Goal: Task Accomplishment & Management: Manage account settings

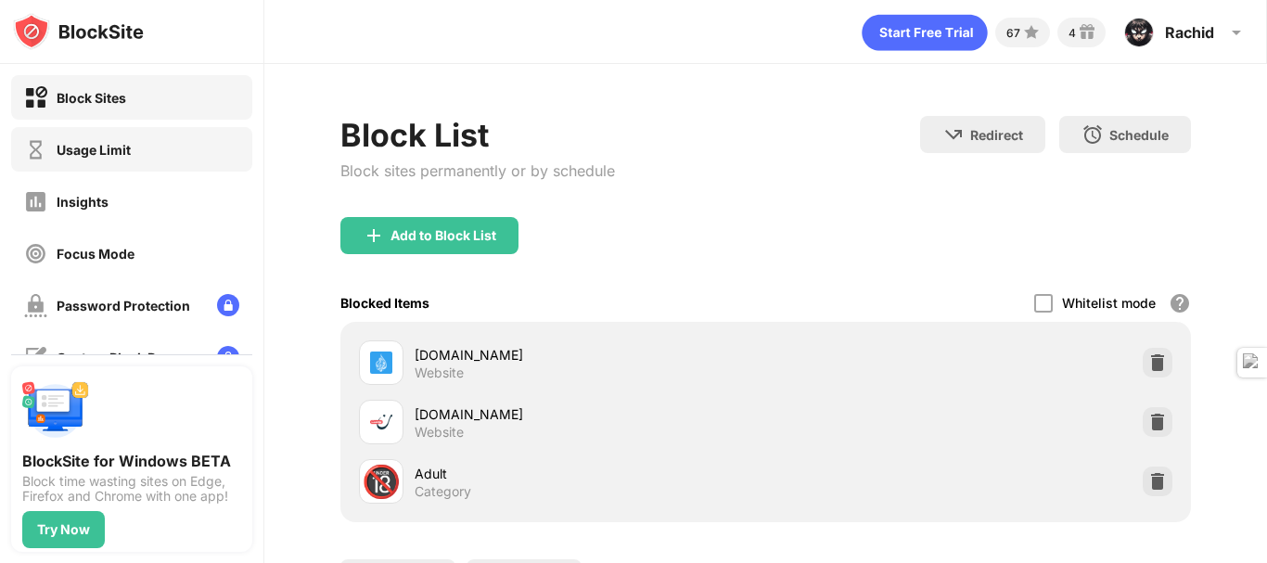
click at [185, 154] on div "Usage Limit" at bounding box center [131, 149] width 241 height 45
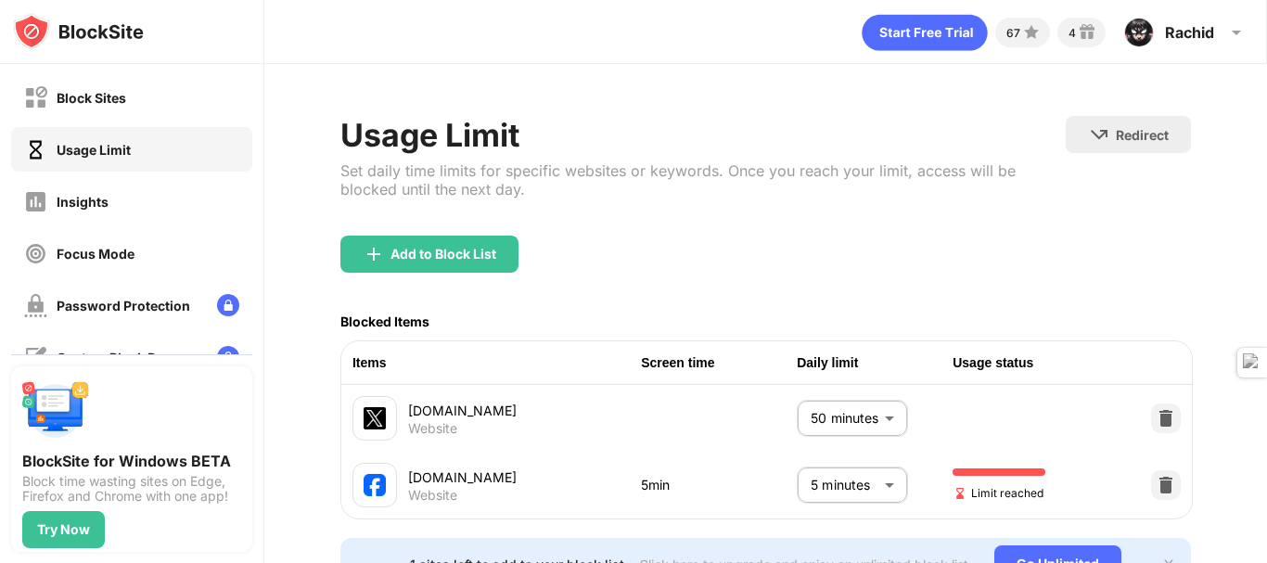
click at [835, 491] on body "Block Sites Usage Limit Insights Focus Mode Password Protection Custom Block Pa…" at bounding box center [633, 281] width 1267 height 563
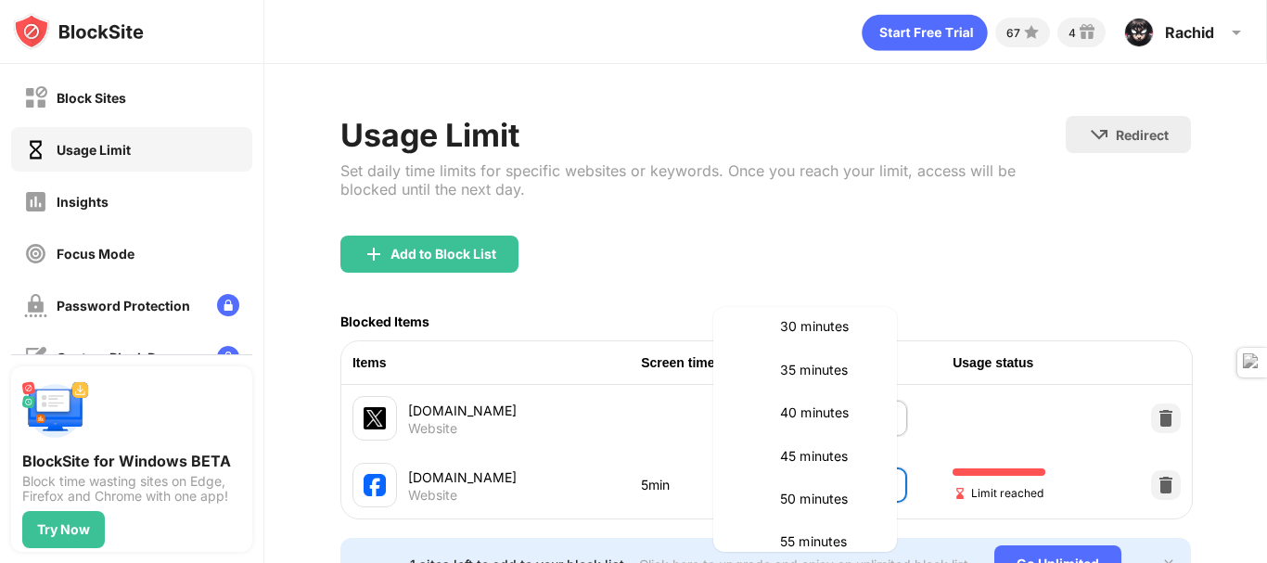
scroll to position [371, 0]
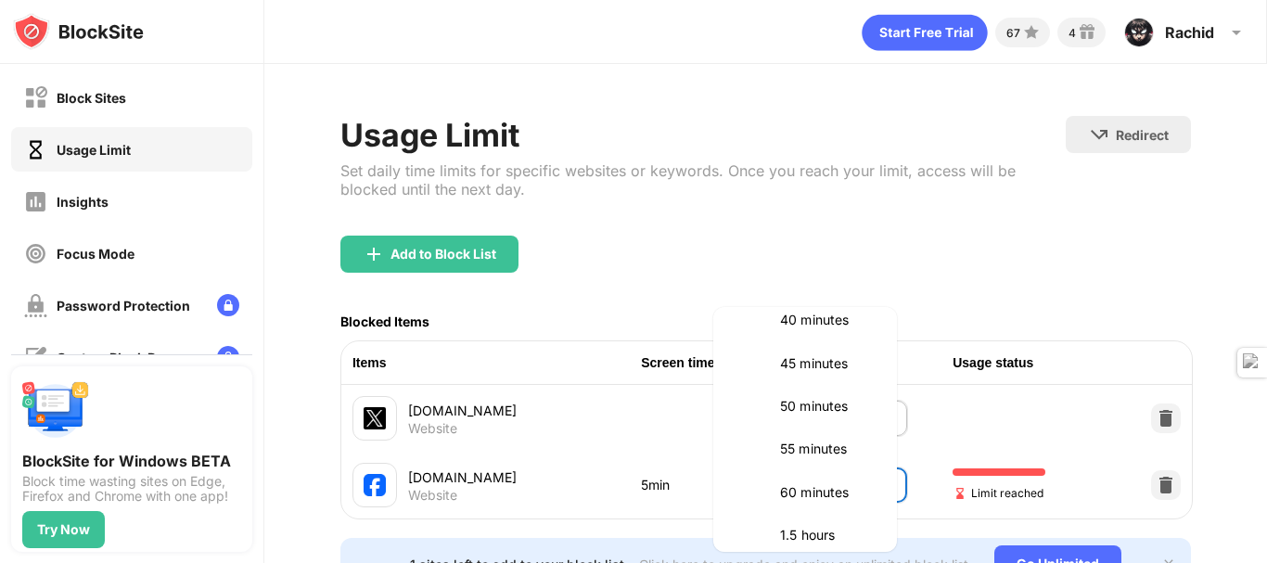
click at [835, 417] on li "50 minutes" at bounding box center [804, 406] width 161 height 43
type input "**"
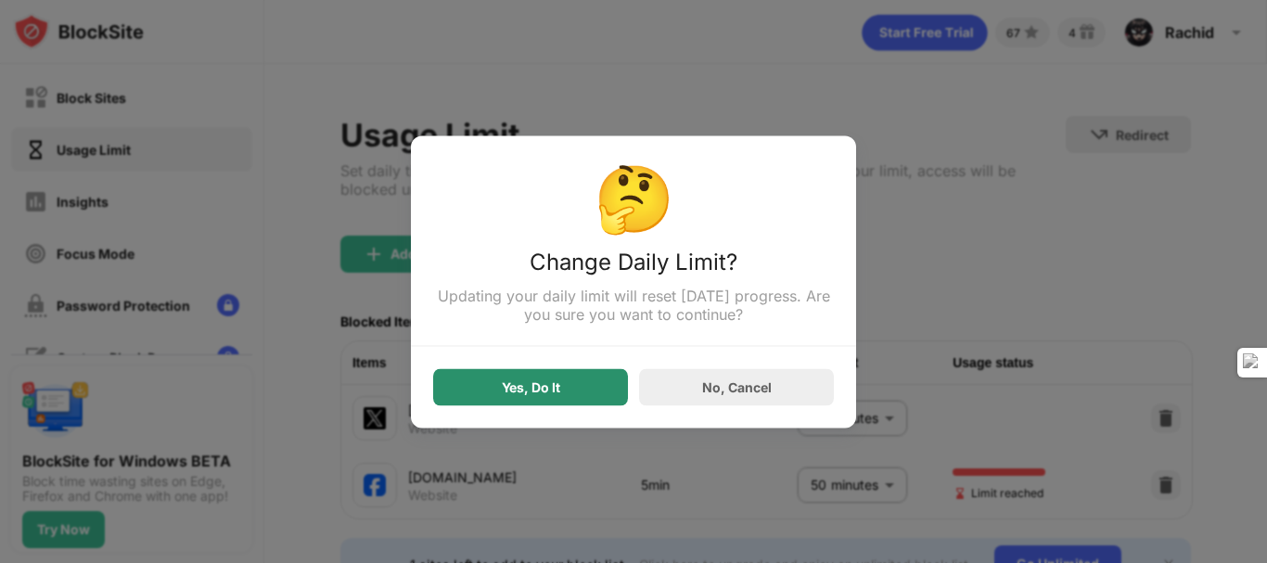
click at [585, 396] on div "Yes, Do It" at bounding box center [530, 386] width 195 height 37
